Goal: Task Accomplishment & Management: Manage account settings

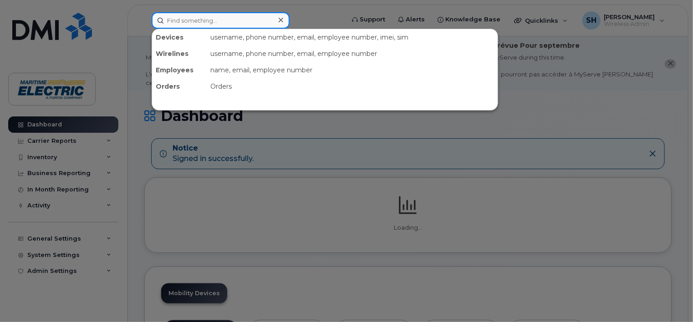
drag, startPoint x: 0, startPoint y: 0, endPoint x: 169, endPoint y: 18, distance: 169.8
click at [164, 18] on input at bounding box center [221, 20] width 138 height 16
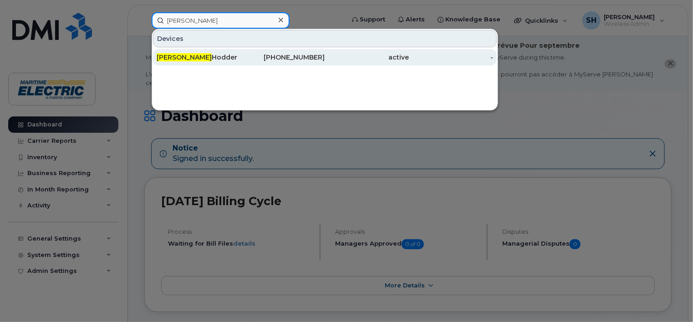
type input "[PERSON_NAME]"
click at [207, 54] on div "[PERSON_NAME]" at bounding box center [199, 57] width 84 height 9
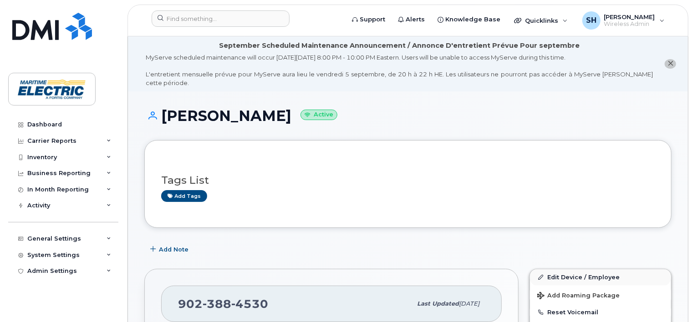
scroll to position [282, 0]
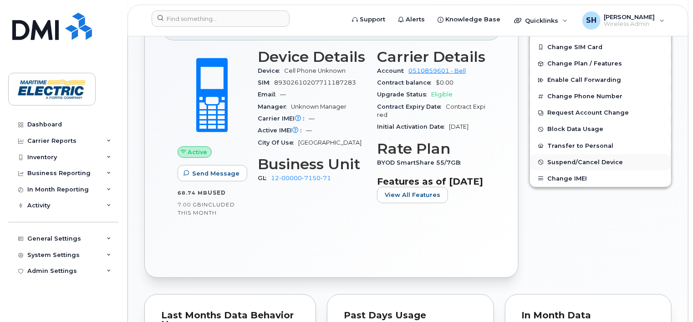
click at [573, 159] on span "Suspend/Cancel Device" at bounding box center [585, 162] width 76 height 7
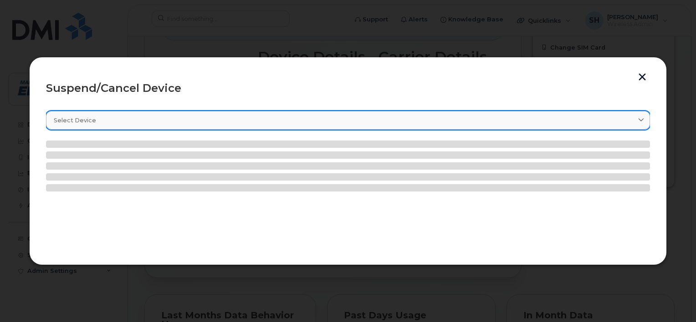
click at [482, 119] on div "Select device" at bounding box center [348, 120] width 588 height 9
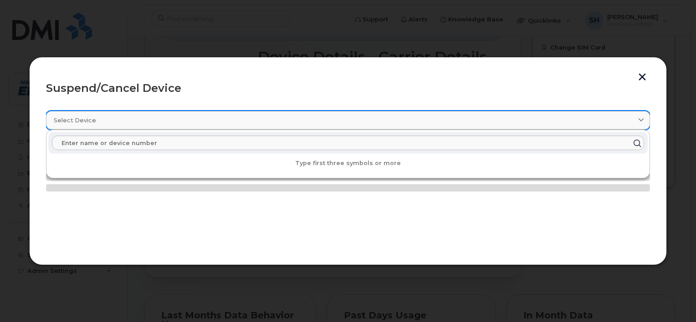
click at [482, 119] on div "Select device" at bounding box center [348, 120] width 588 height 9
click at [176, 117] on div "Select device" at bounding box center [348, 120] width 588 height 9
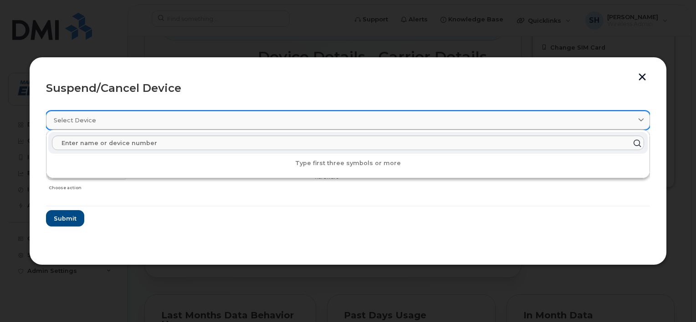
click at [642, 122] on icon at bounding box center [641, 120] width 6 height 6
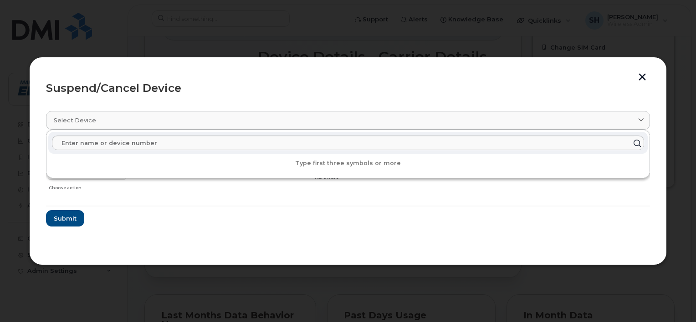
click at [184, 222] on form "Logan Hodder 9023884530 Delete Cancel Suspend - Extend Suspension Suspend - Red…" at bounding box center [348, 184] width 604 height 86
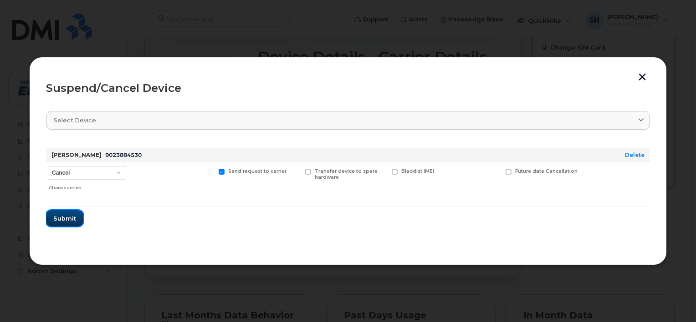
click at [67, 220] on span "Submit" at bounding box center [64, 218] width 23 height 9
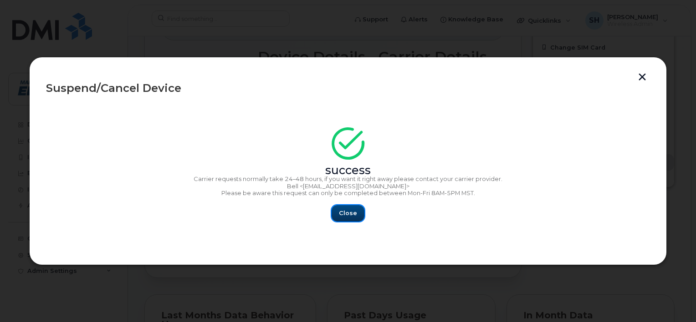
click at [349, 215] on span "Close" at bounding box center [348, 213] width 18 height 9
